Goal: Information Seeking & Learning: Get advice/opinions

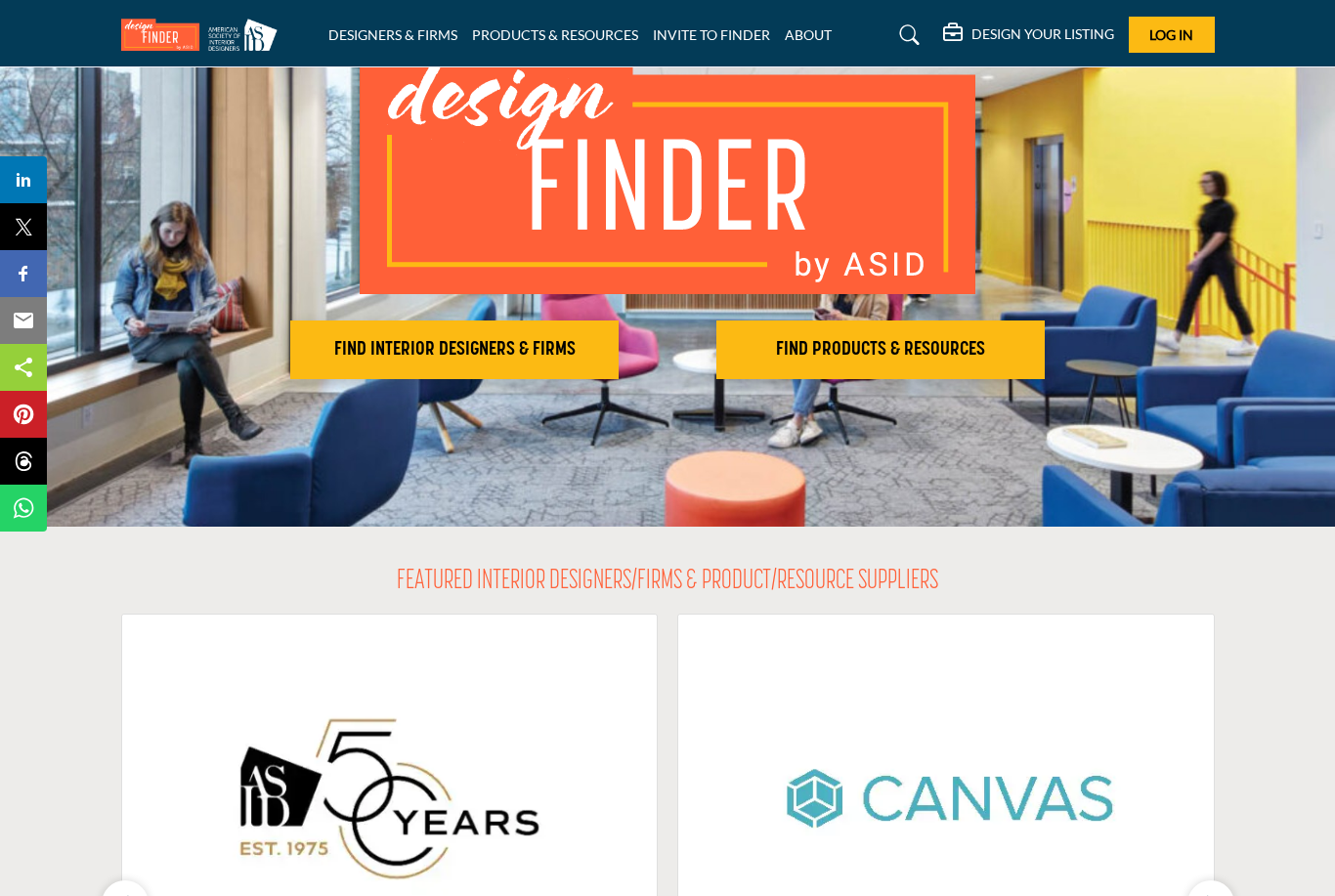
scroll to position [173, 0]
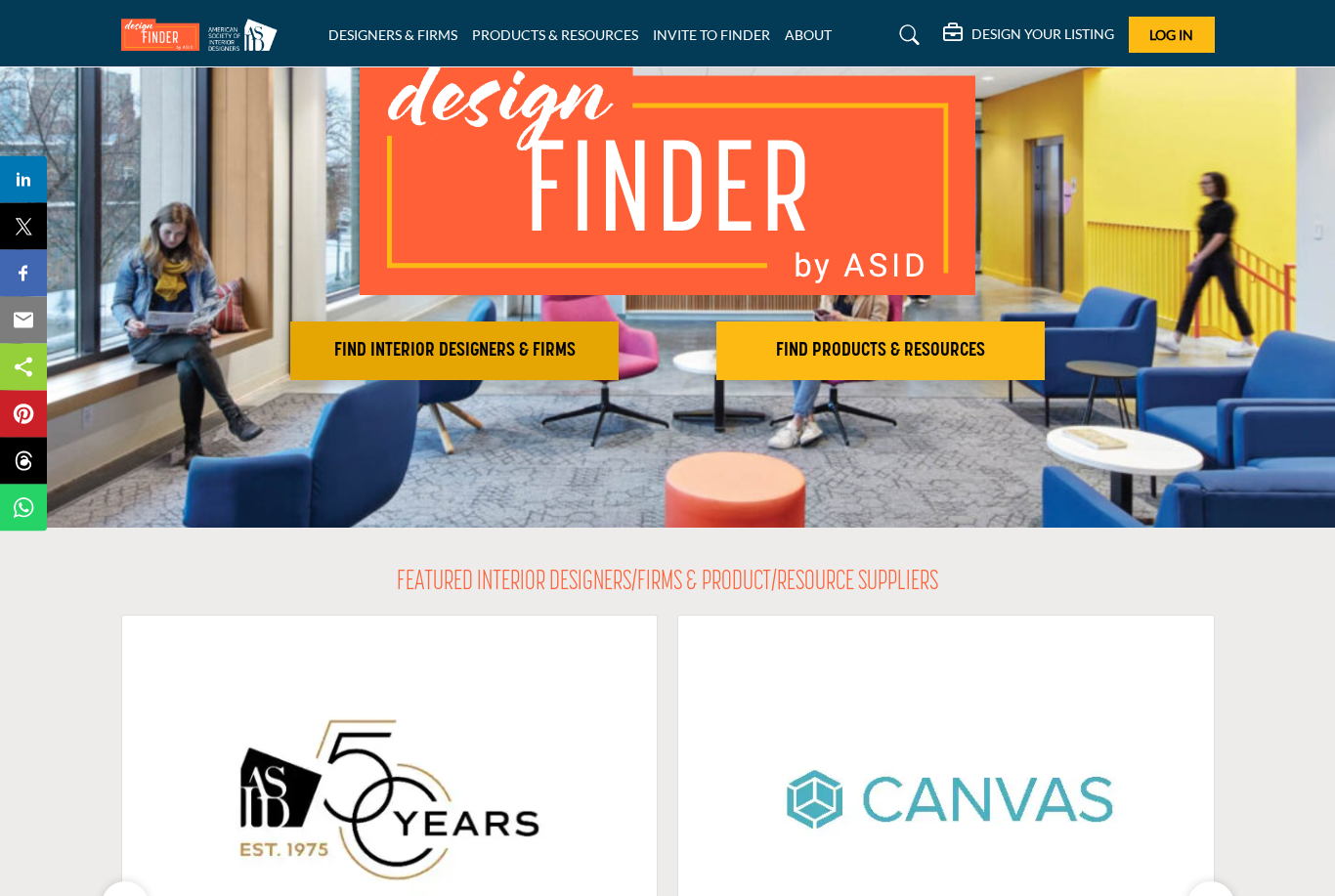
click at [537, 350] on h2 "FIND INTERIOR DESIGNERS & FIRMS" at bounding box center [454, 352] width 316 height 24
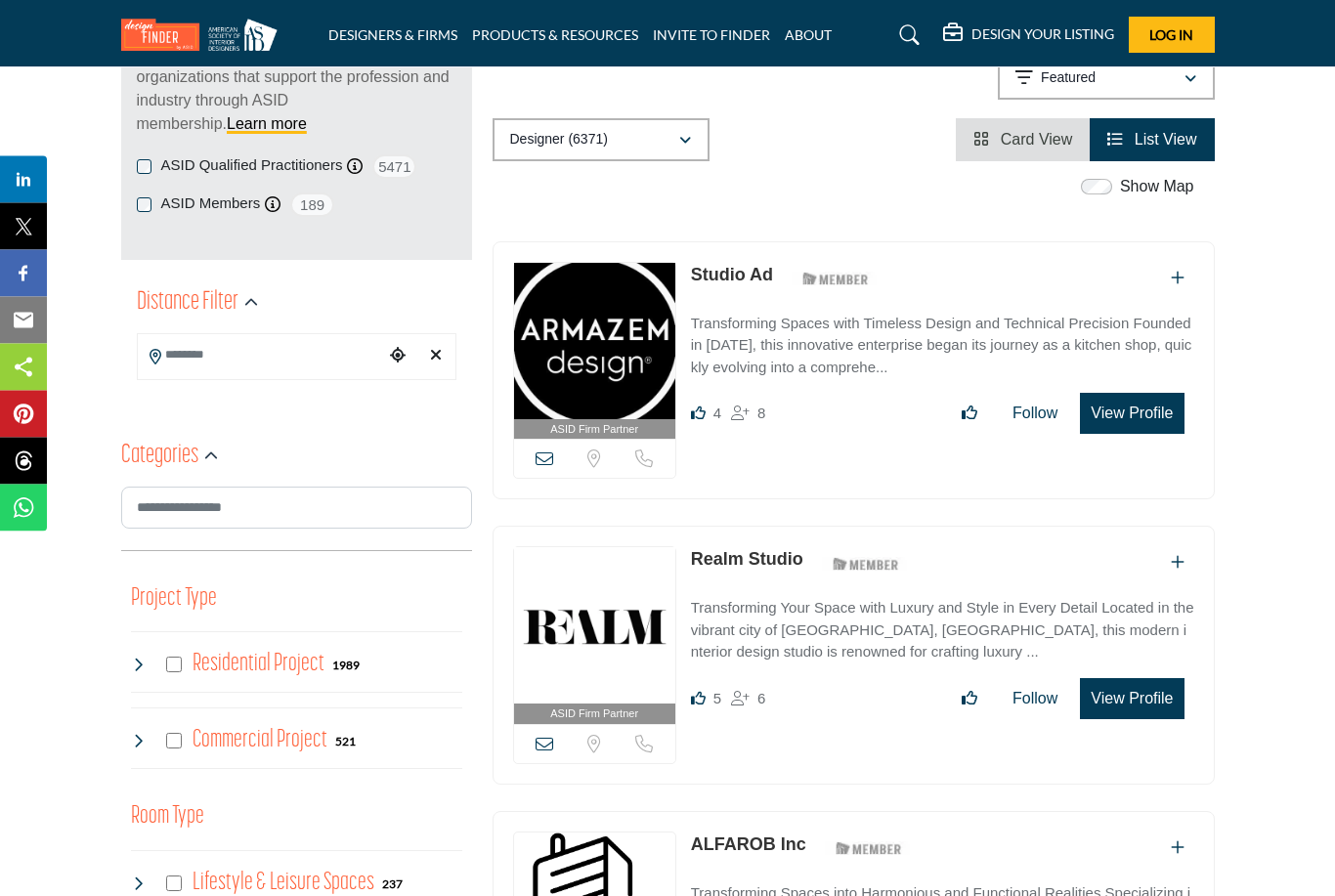
scroll to position [307, 0]
click at [341, 355] on input "Search Location" at bounding box center [261, 354] width 246 height 38
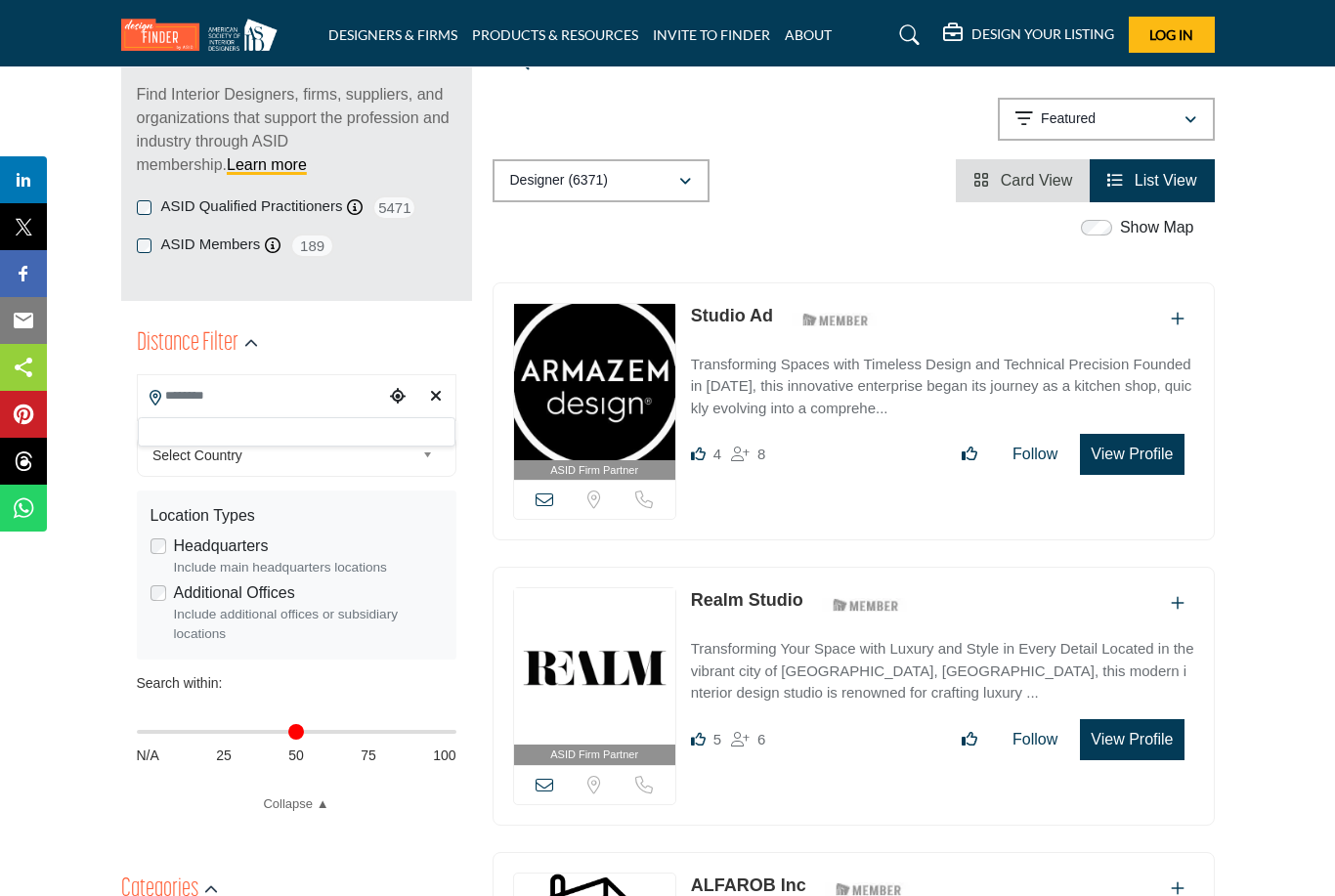
scroll to position [259, 0]
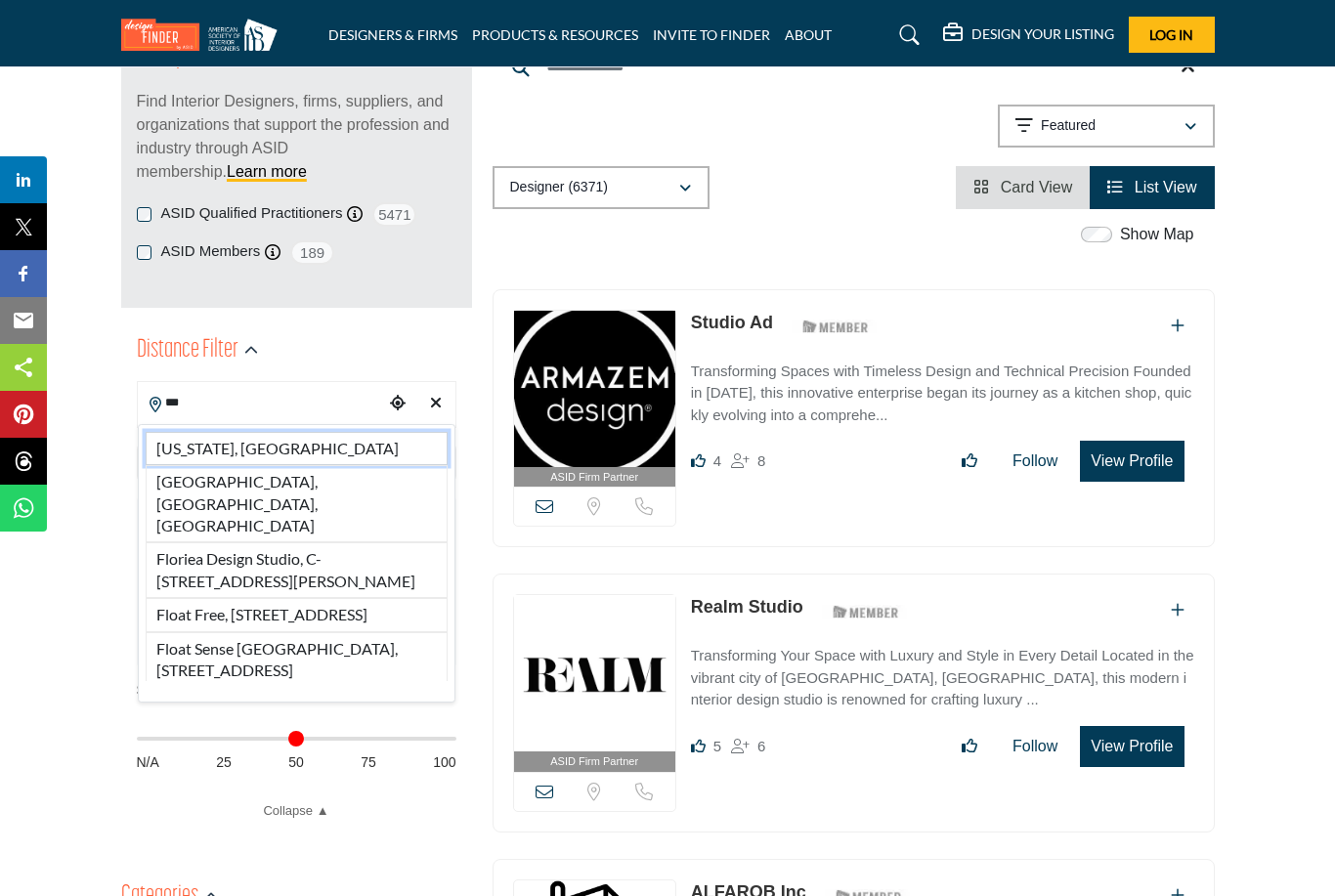
click at [249, 442] on li "[US_STATE], [GEOGRAPHIC_DATA]" at bounding box center [296, 449] width 302 height 34
type input "**********"
type input "***"
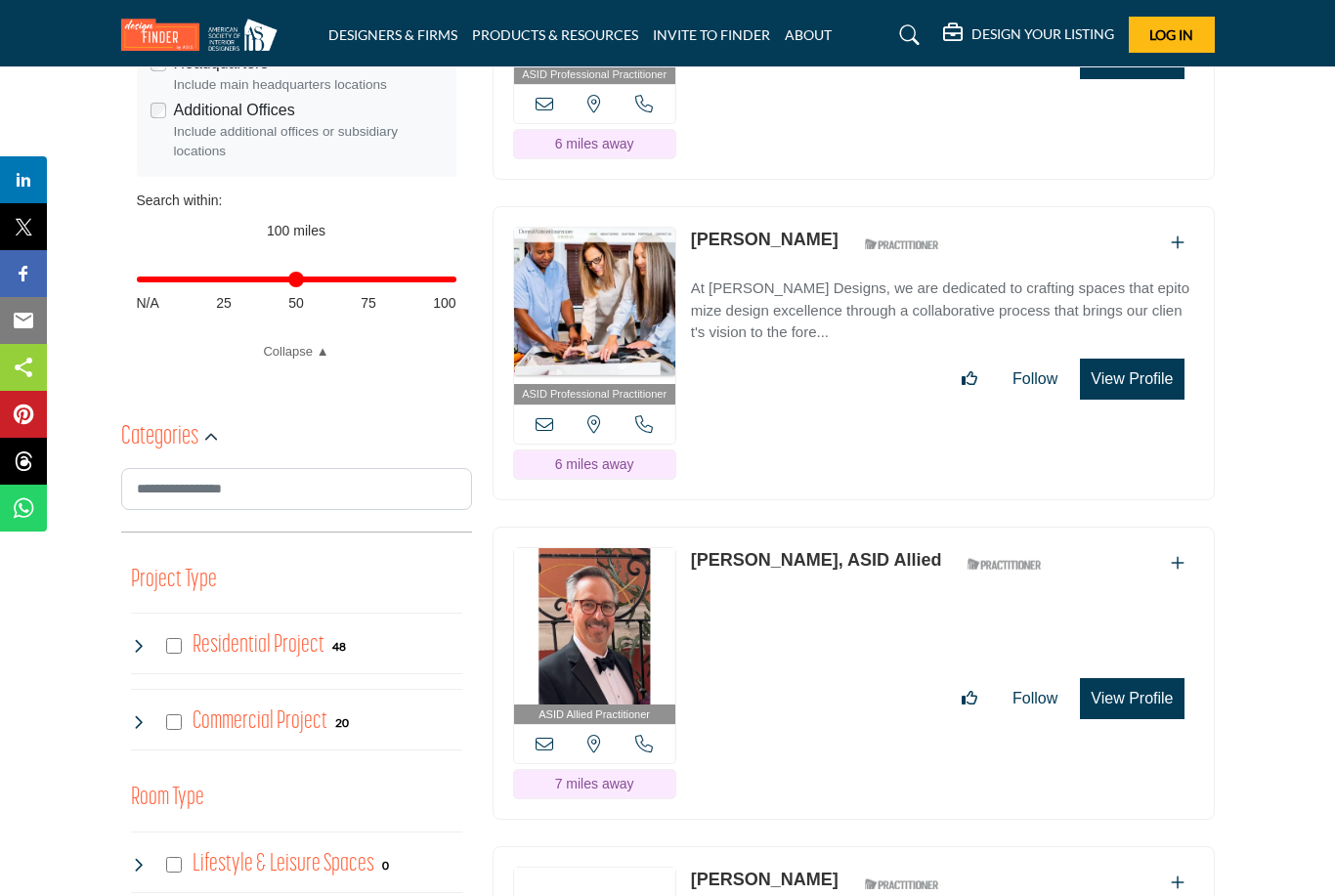
scroll to position [747, 0]
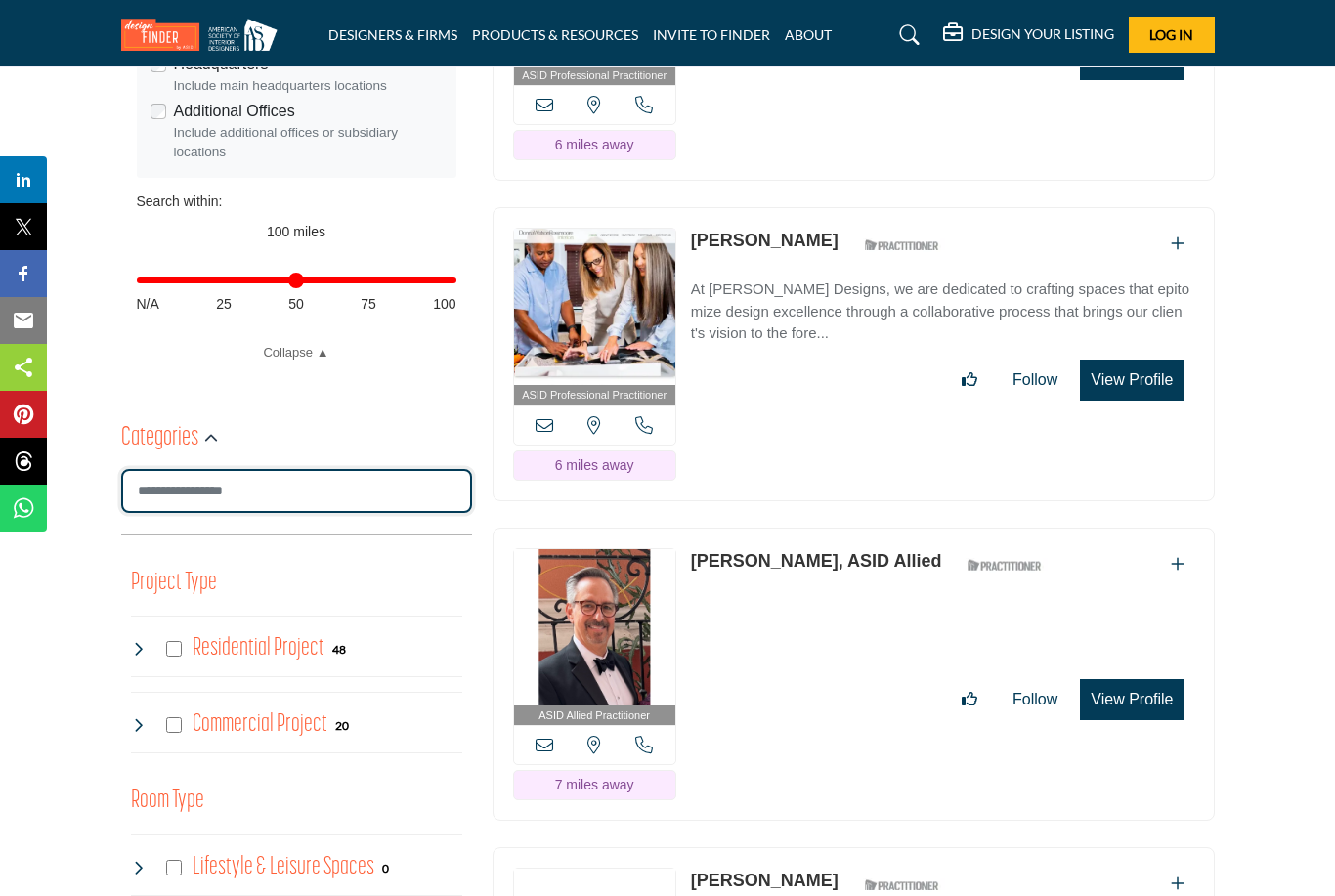
click at [356, 481] on input "Search Category" at bounding box center [296, 491] width 351 height 44
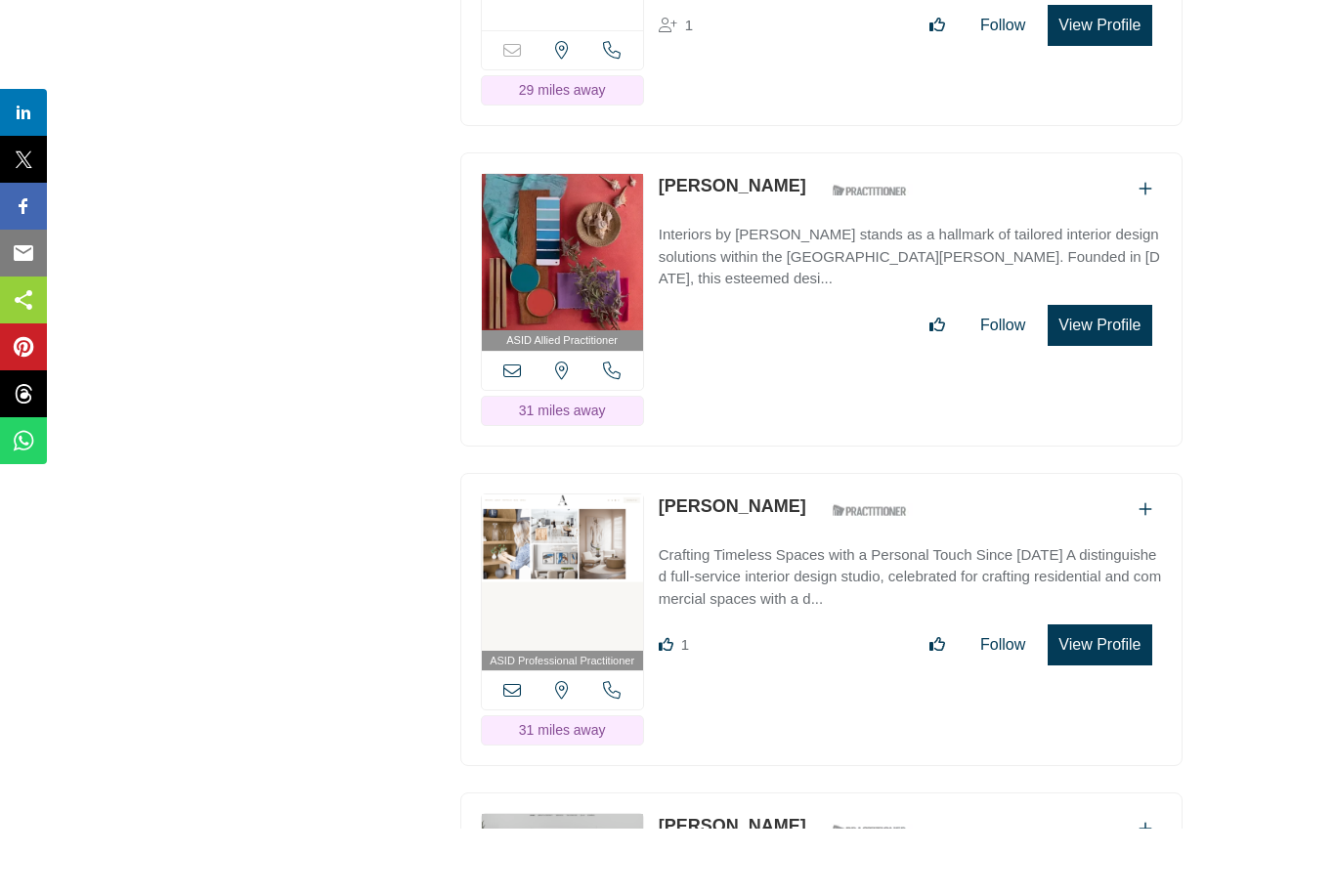
scroll to position [10947, 33]
click at [1115, 692] on button "View Profile" at bounding box center [1099, 712] width 103 height 41
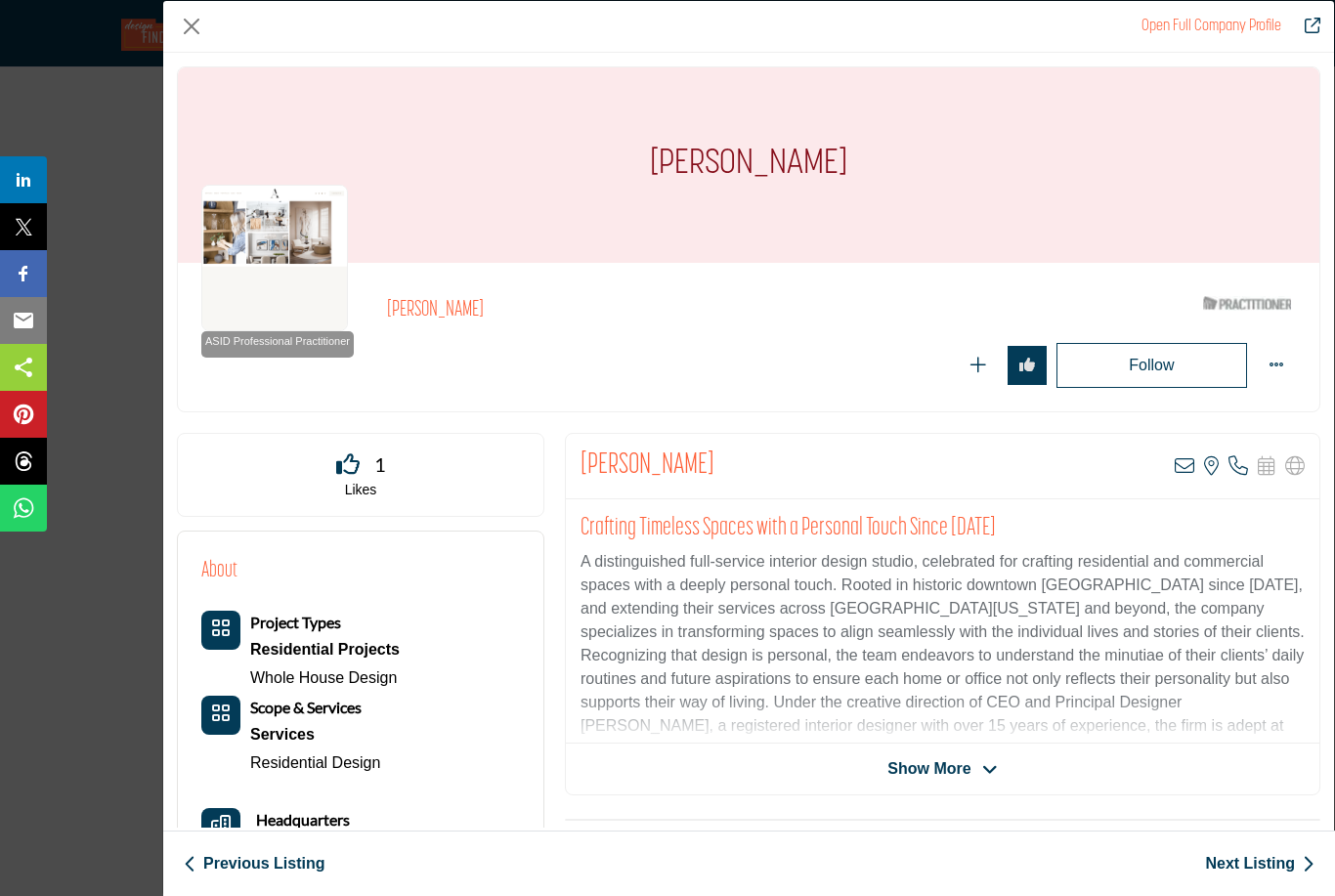
scroll to position [0, 0]
click at [992, 757] on span "Show More" at bounding box center [942, 769] width 109 height 24
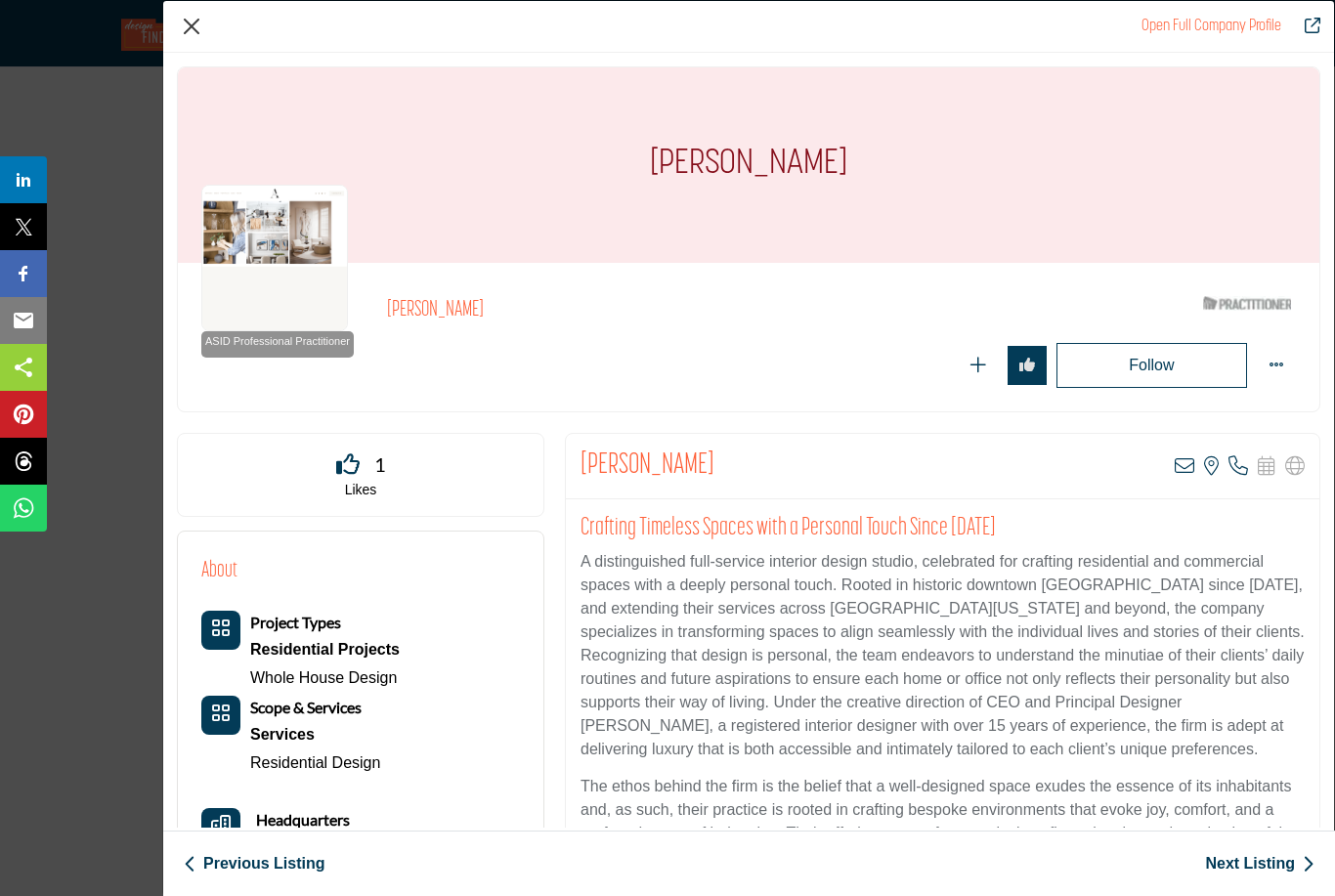
click at [201, 29] on button "Close" at bounding box center [191, 27] width 30 height 30
